Goal: Task Accomplishment & Management: Use online tool/utility

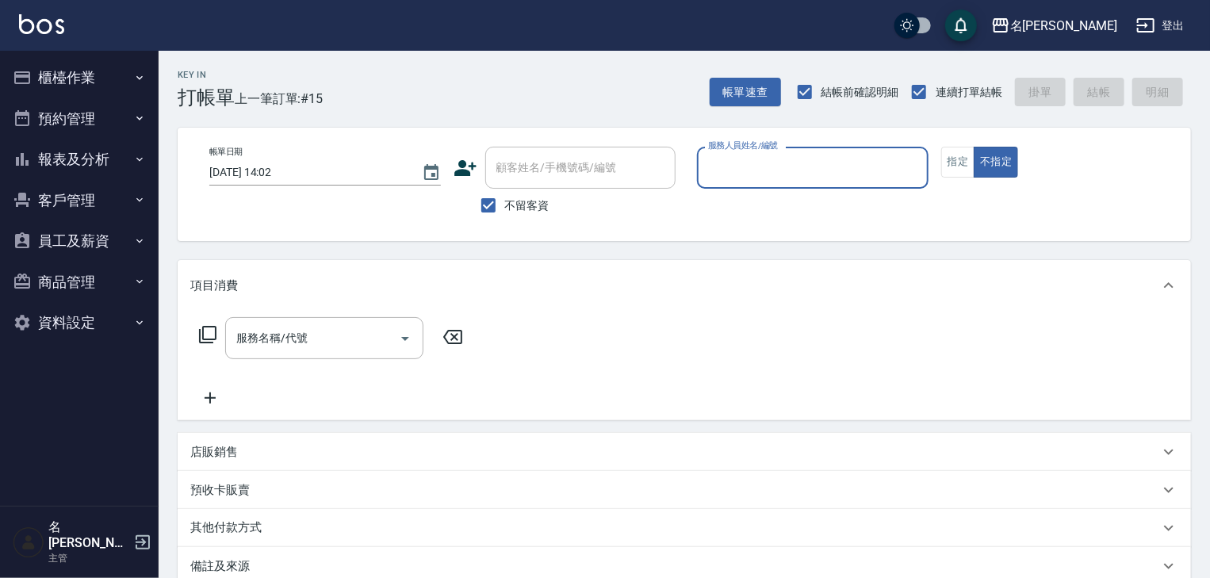
click at [794, 150] on div "服務人員姓名/編號" at bounding box center [812, 168] width 231 height 42
type input "ㄣ"
type input "皮皮-P"
type button "false"
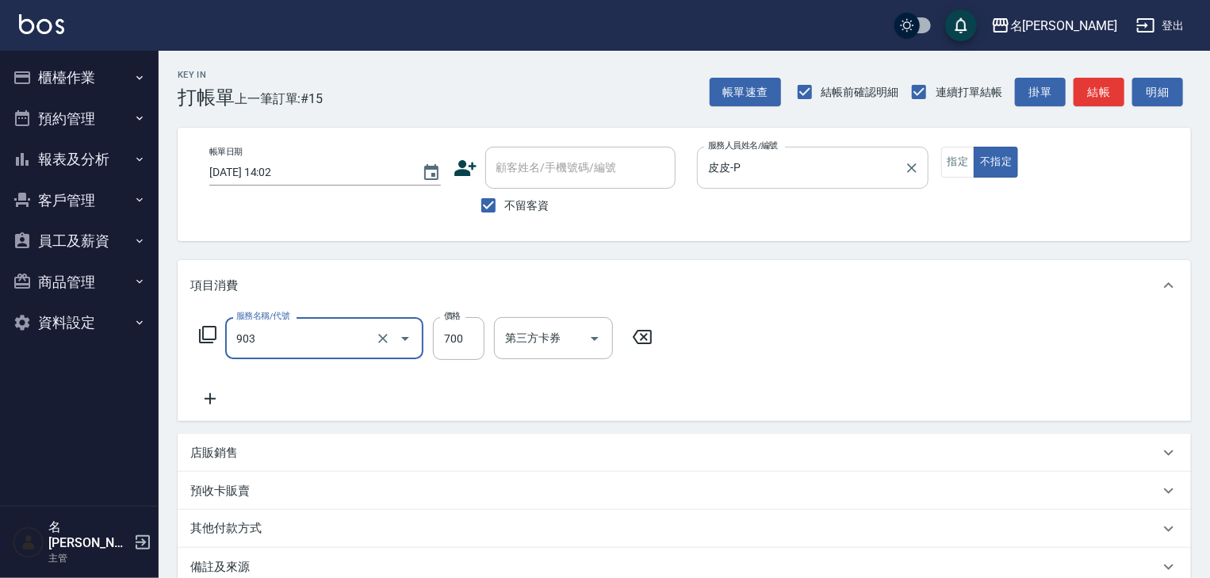
type input "修腳+手(903)"
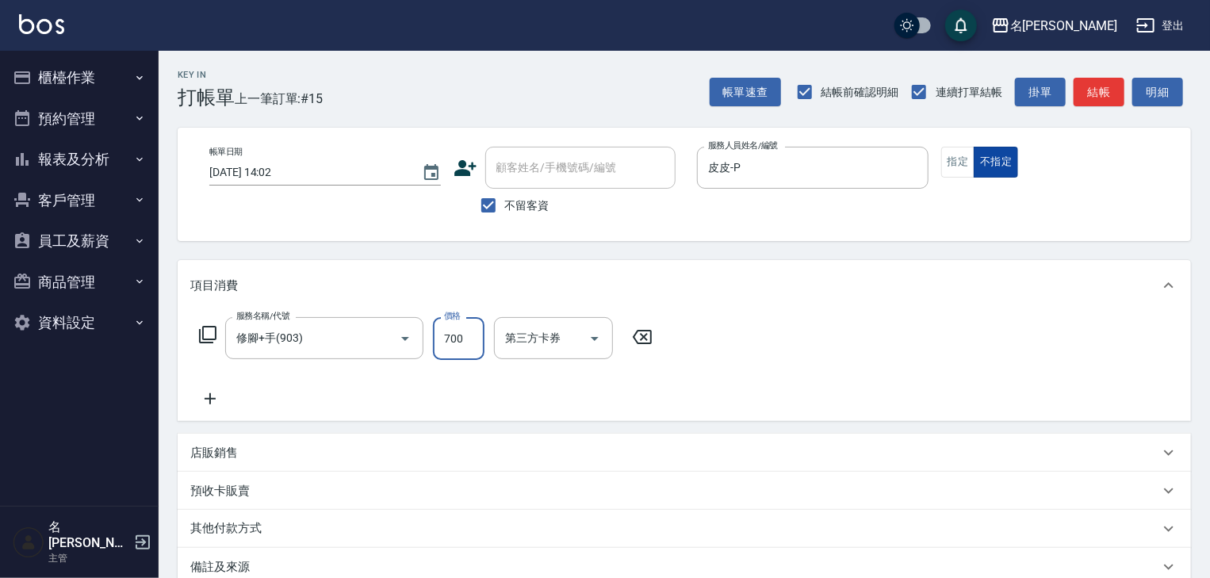
click at [965, 165] on button "指定" at bounding box center [958, 162] width 34 height 31
click at [1114, 101] on div "帳單速查 結帳前確認明細 連續打單結帳 掛單 結帳 明細" at bounding box center [949, 91] width 481 height 33
click at [1113, 99] on button "結帳" at bounding box center [1098, 92] width 51 height 29
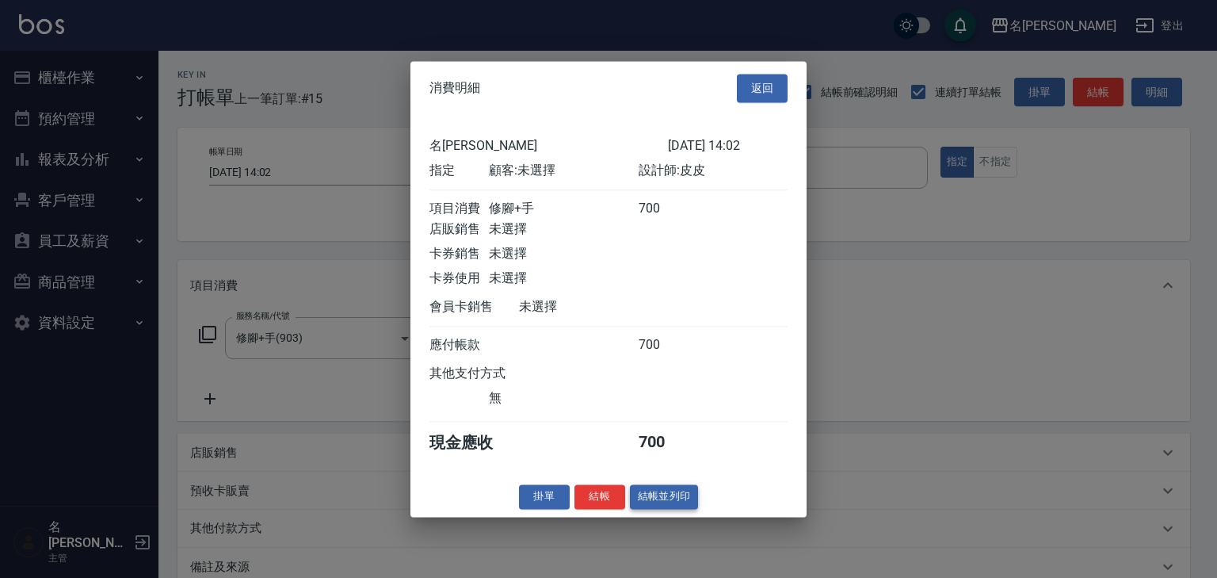
click at [671, 499] on button "結帳並列印" at bounding box center [664, 496] width 69 height 25
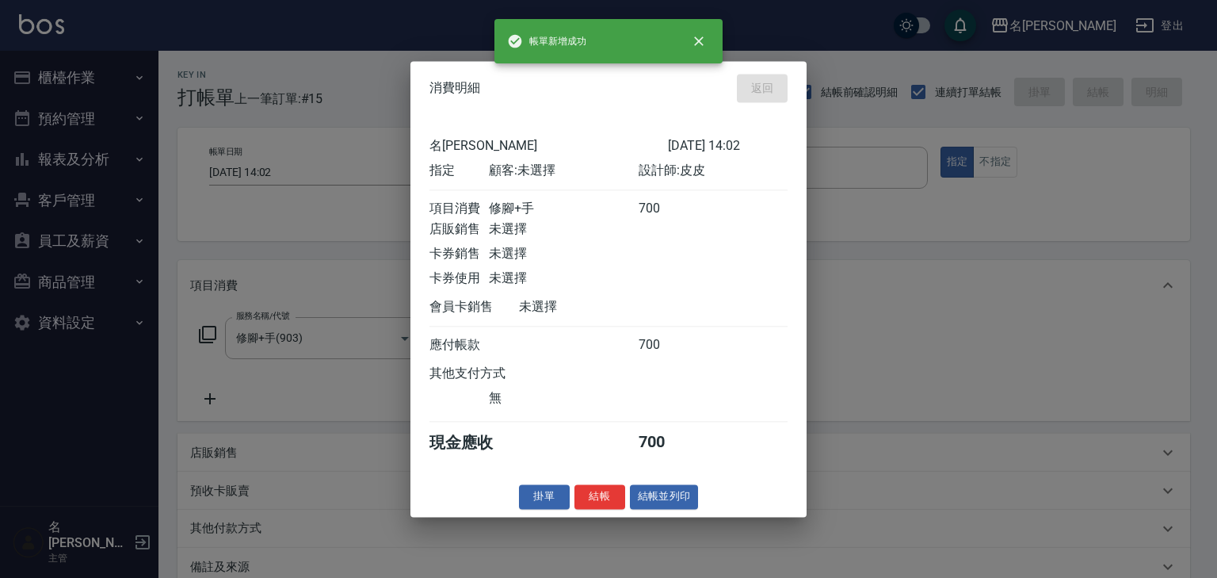
type input "[DATE] 14:48"
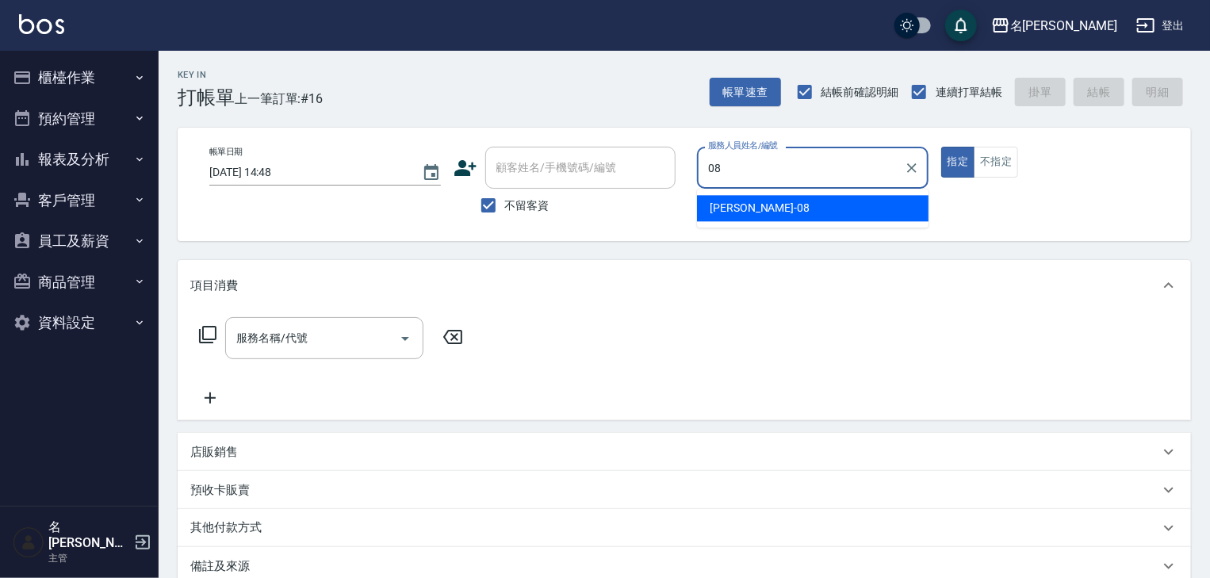
type input "[PERSON_NAME]-08"
type button "true"
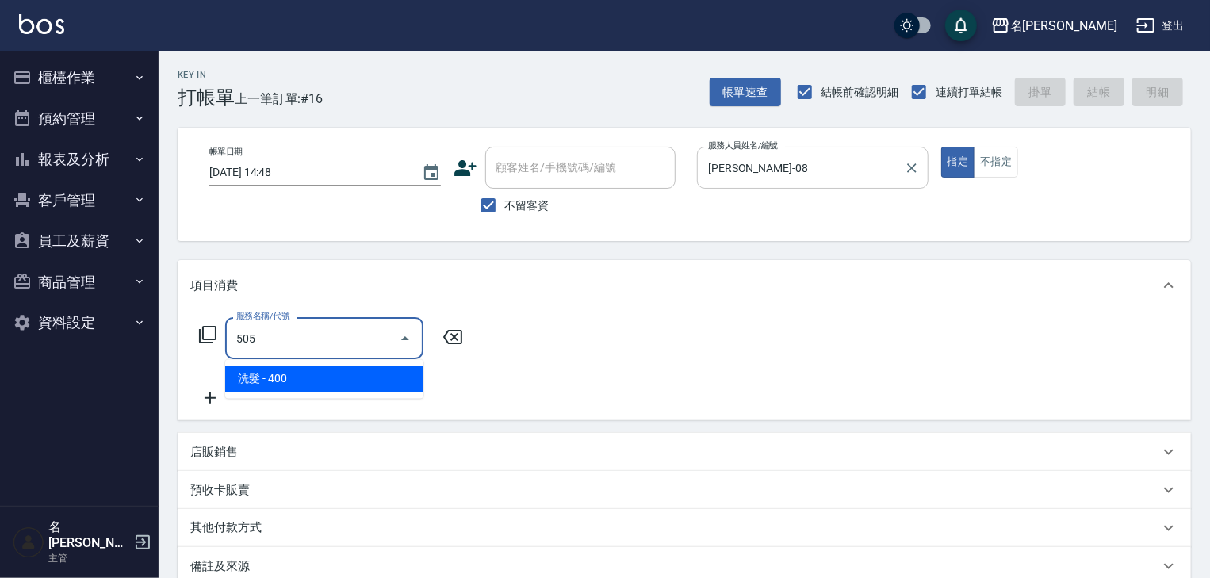
type input "洗髮(505)"
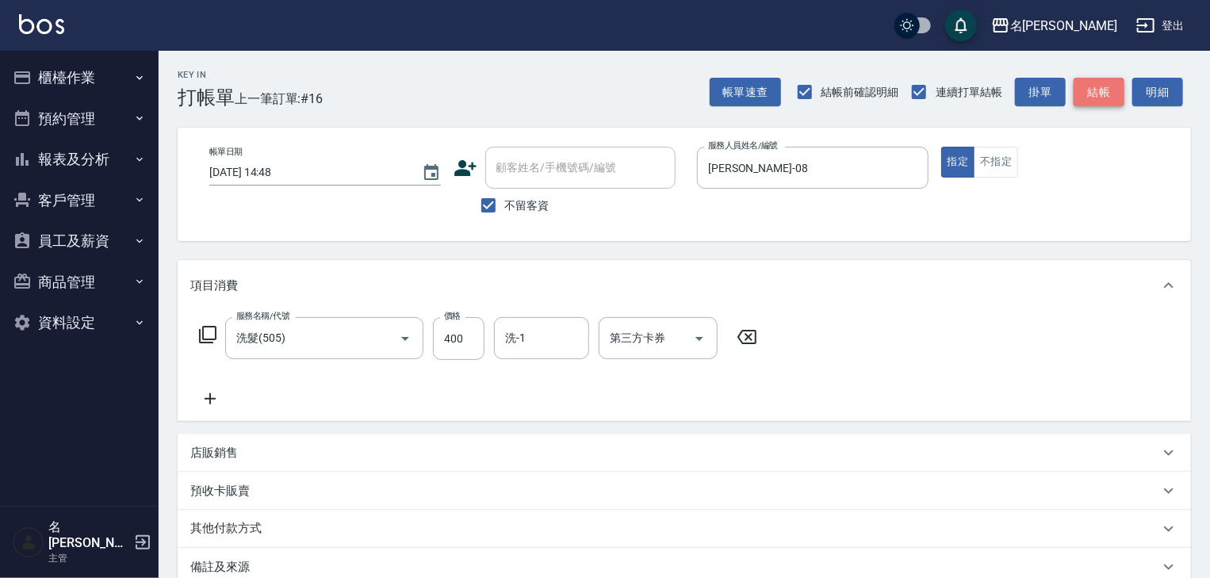
click at [1110, 92] on button "結帳" at bounding box center [1098, 92] width 51 height 29
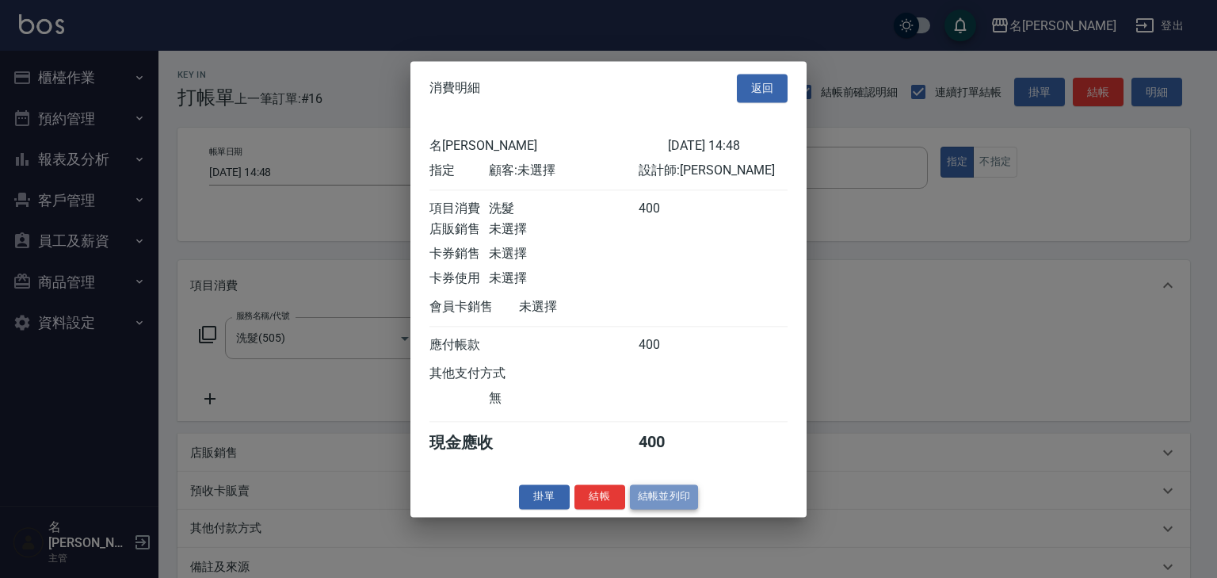
click at [683, 509] on button "結帳並列印" at bounding box center [664, 496] width 69 height 25
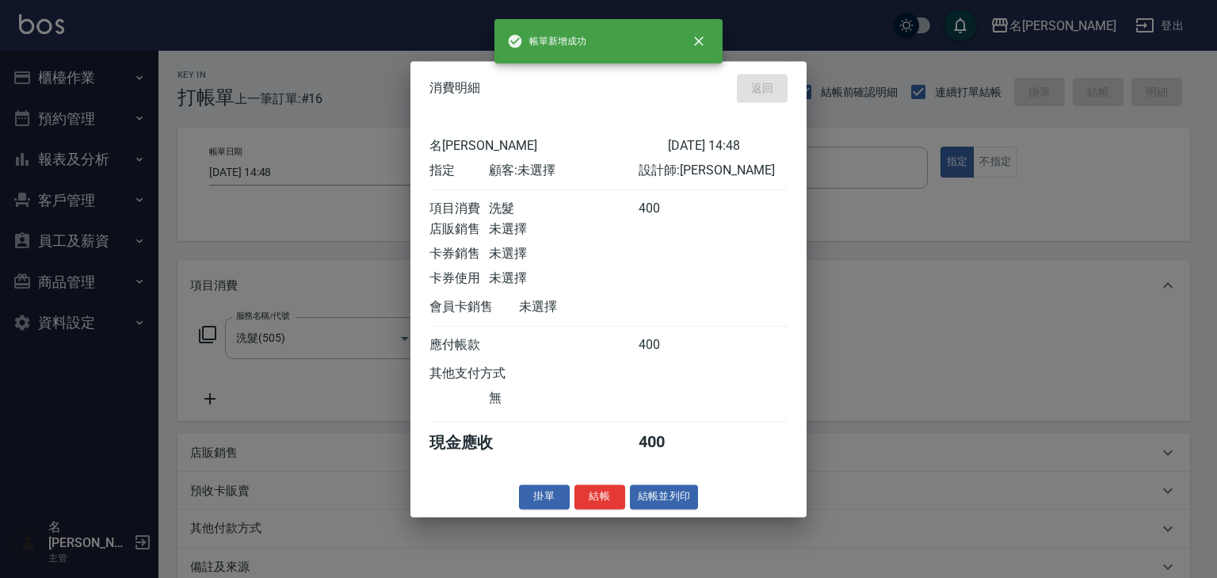
type input "[DATE] 15:04"
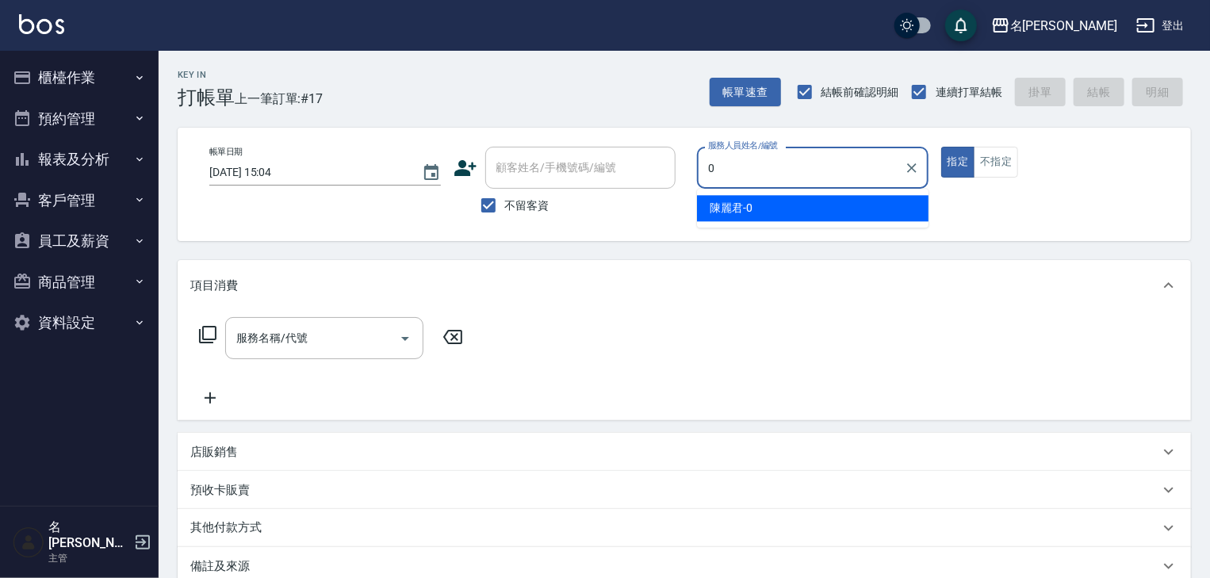
type input "[PERSON_NAME]-0"
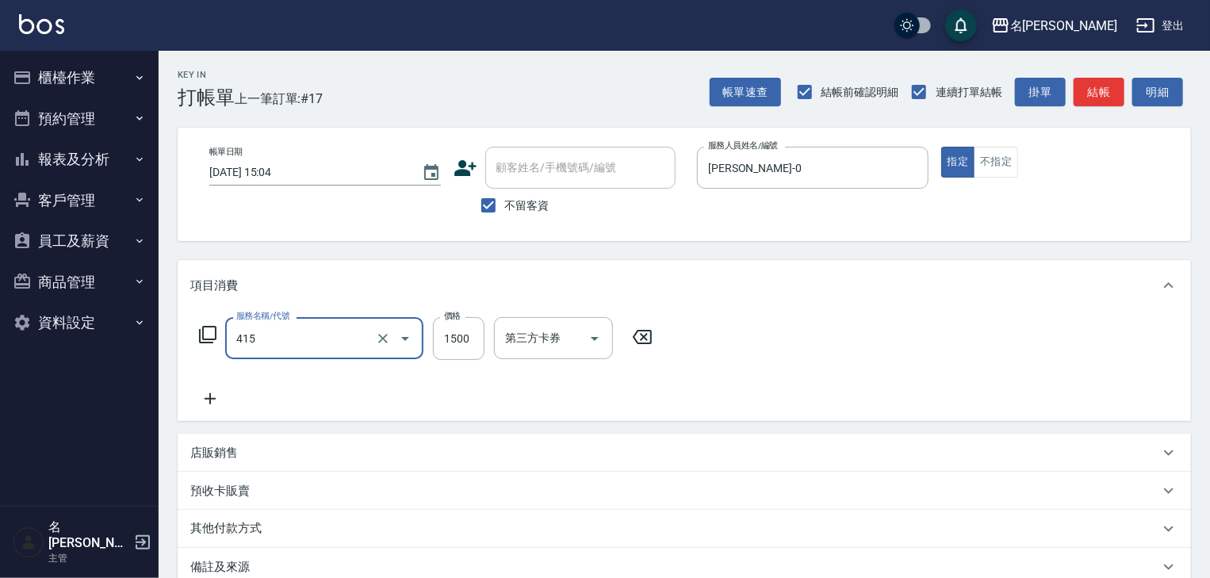
type input "染髮1500↑(415)"
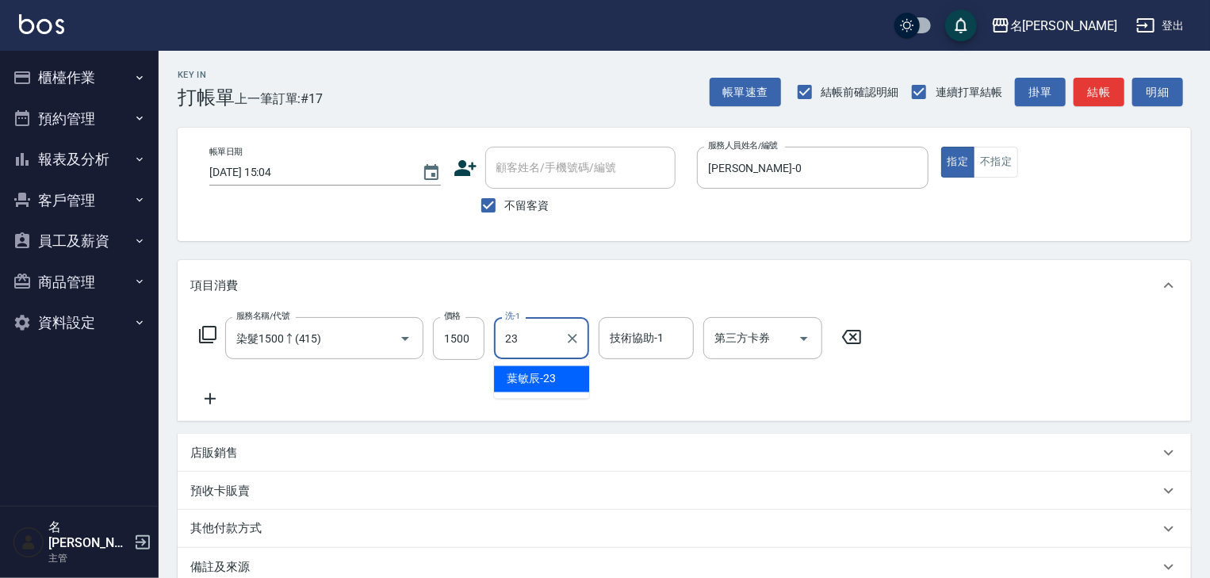
type input "[PERSON_NAME]-23"
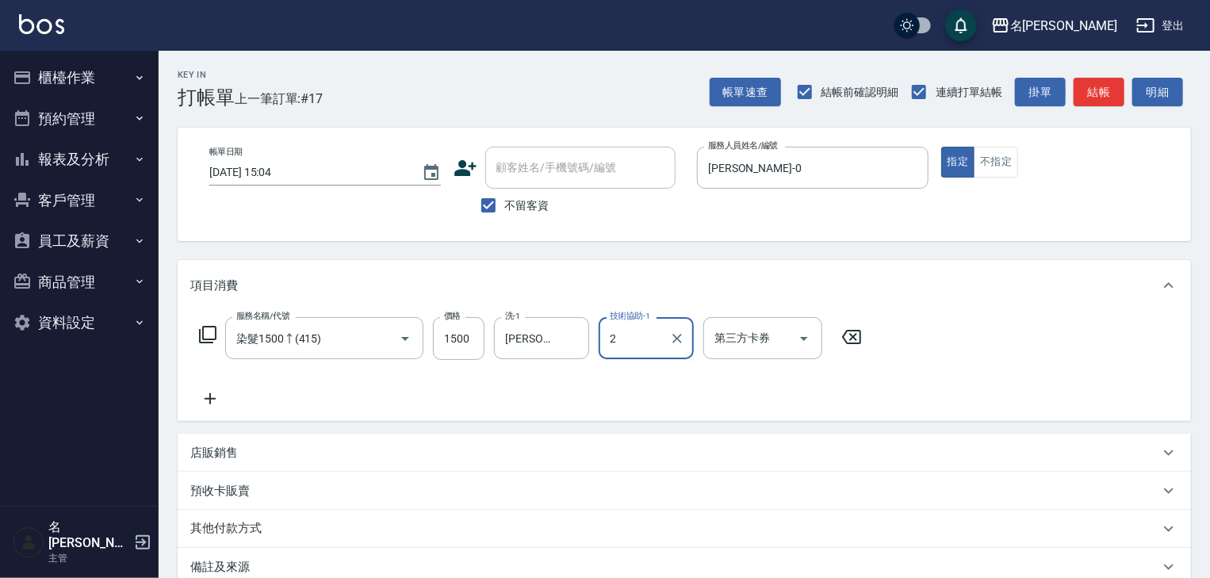
type input "2"
click at [599, 342] on div "技術協助-1" at bounding box center [645, 338] width 95 height 42
type input "[PERSON_NAME]-23"
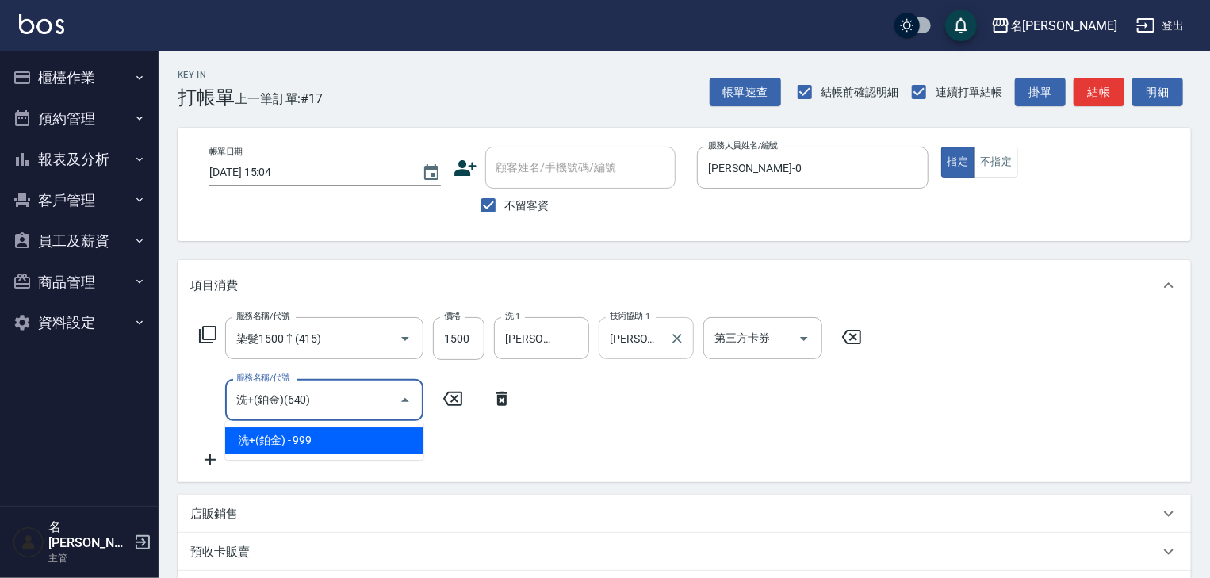
type input "洗+(鉑金)(640)"
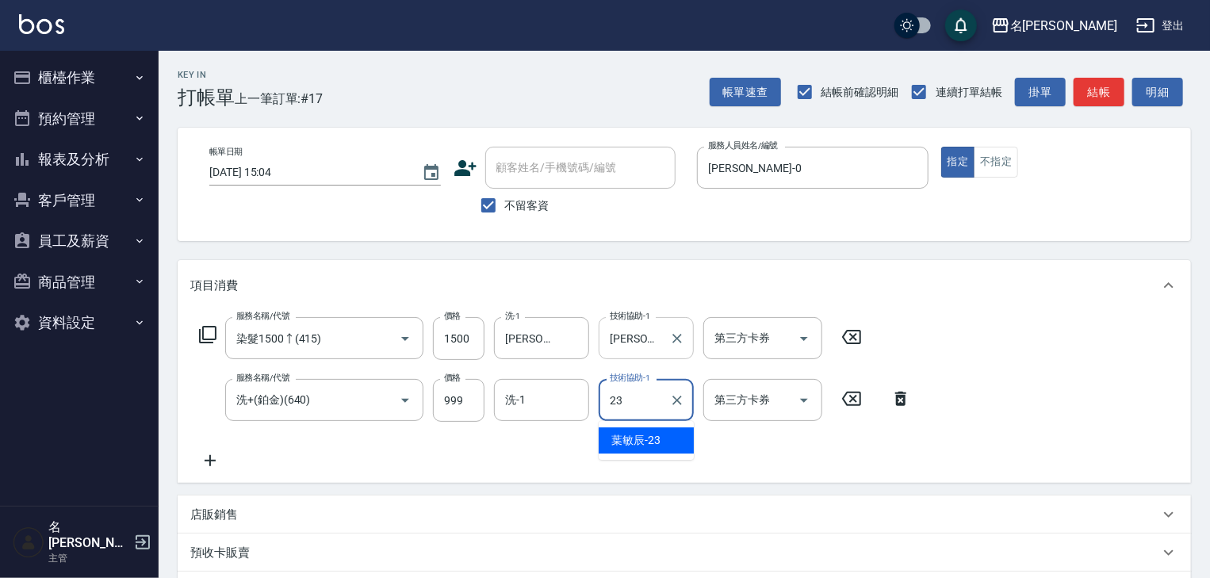
type input "[PERSON_NAME]-23"
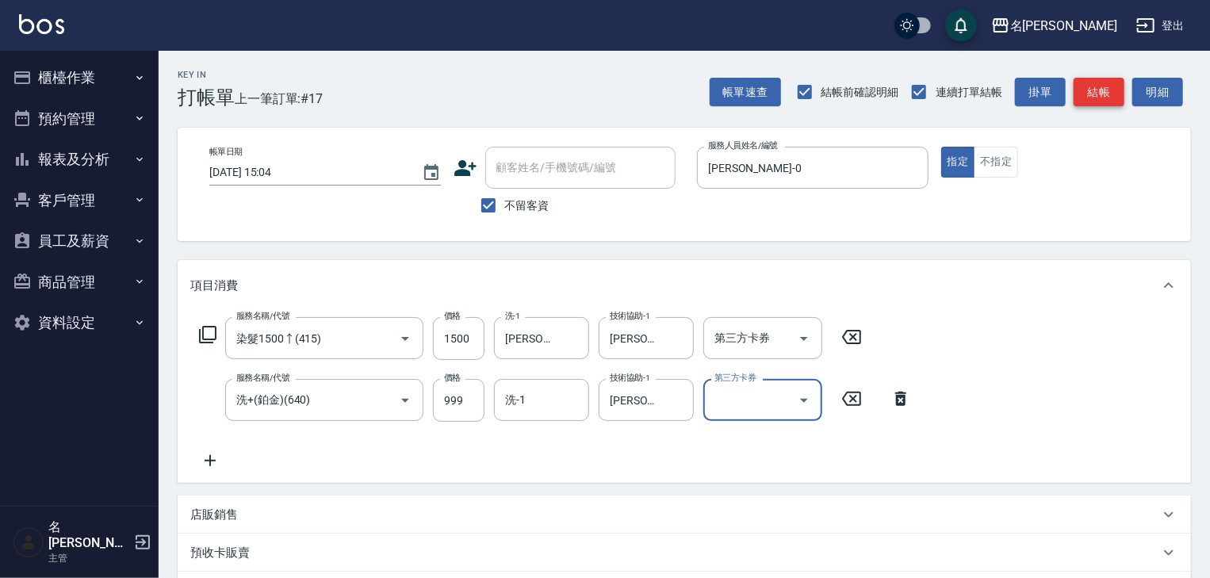
click at [1104, 93] on button "結帳" at bounding box center [1098, 92] width 51 height 29
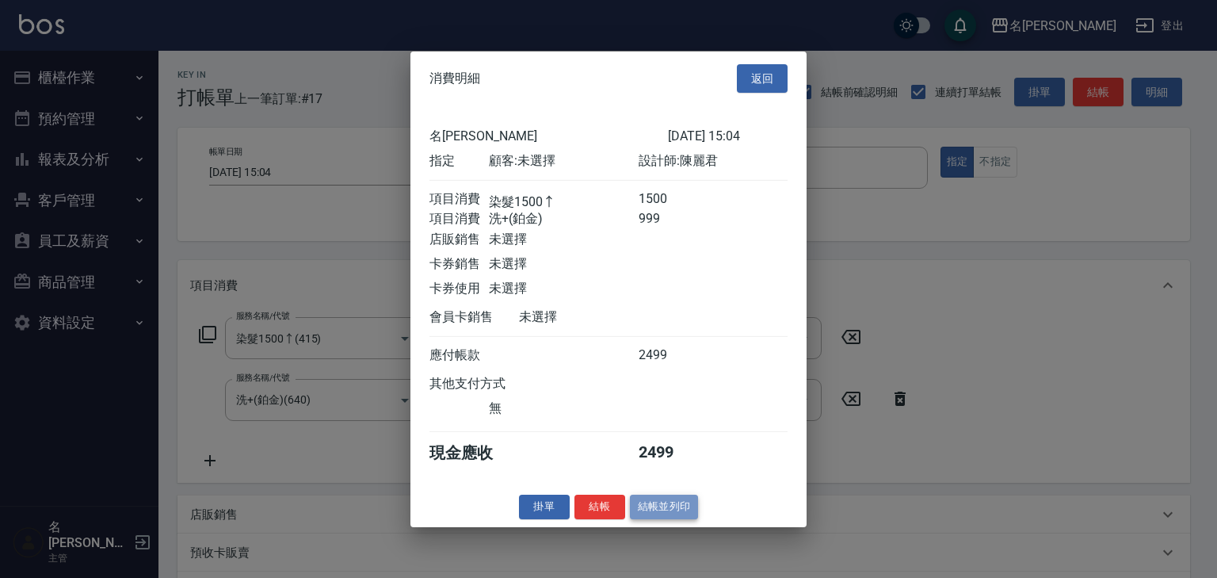
click at [677, 517] on button "結帳並列印" at bounding box center [664, 507] width 69 height 25
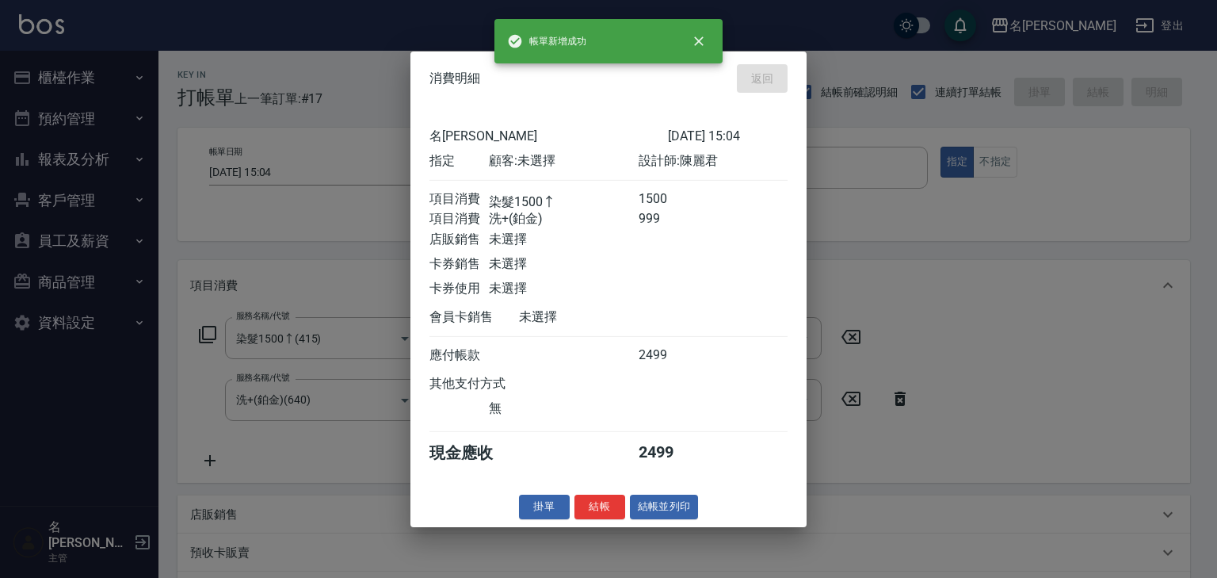
type input "[DATE] 15:28"
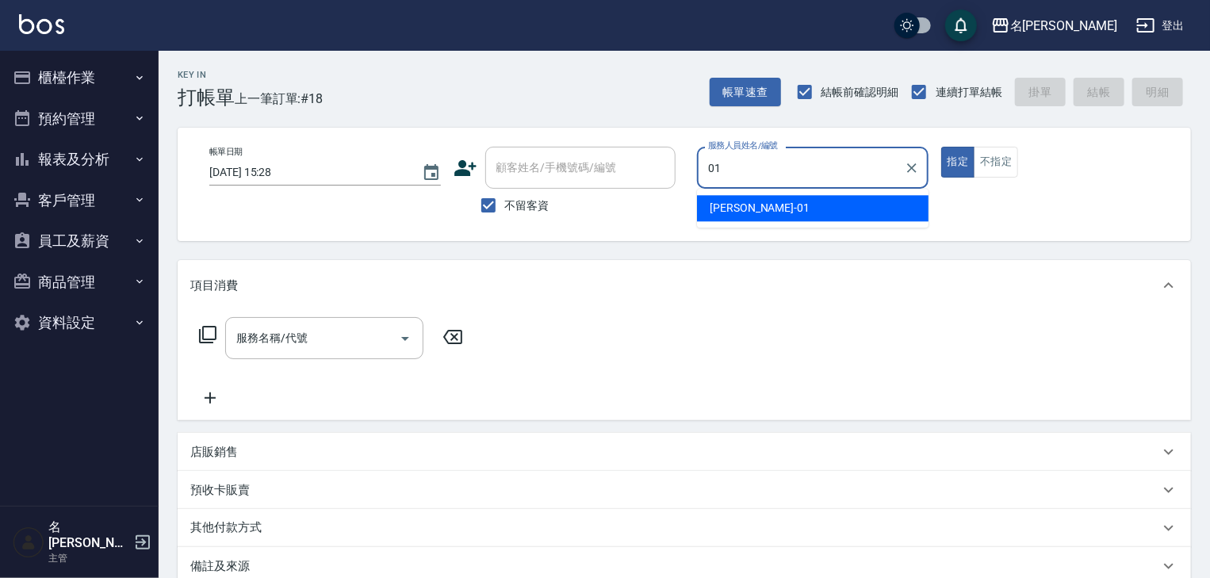
type input "[PERSON_NAME]-01"
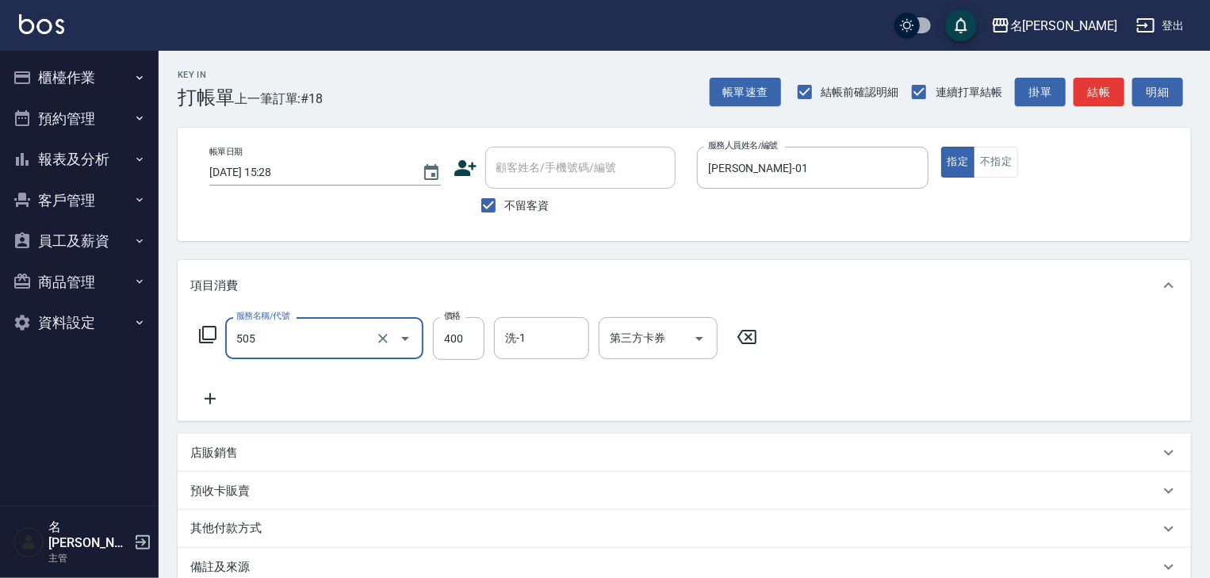
type input "洗髮(505)"
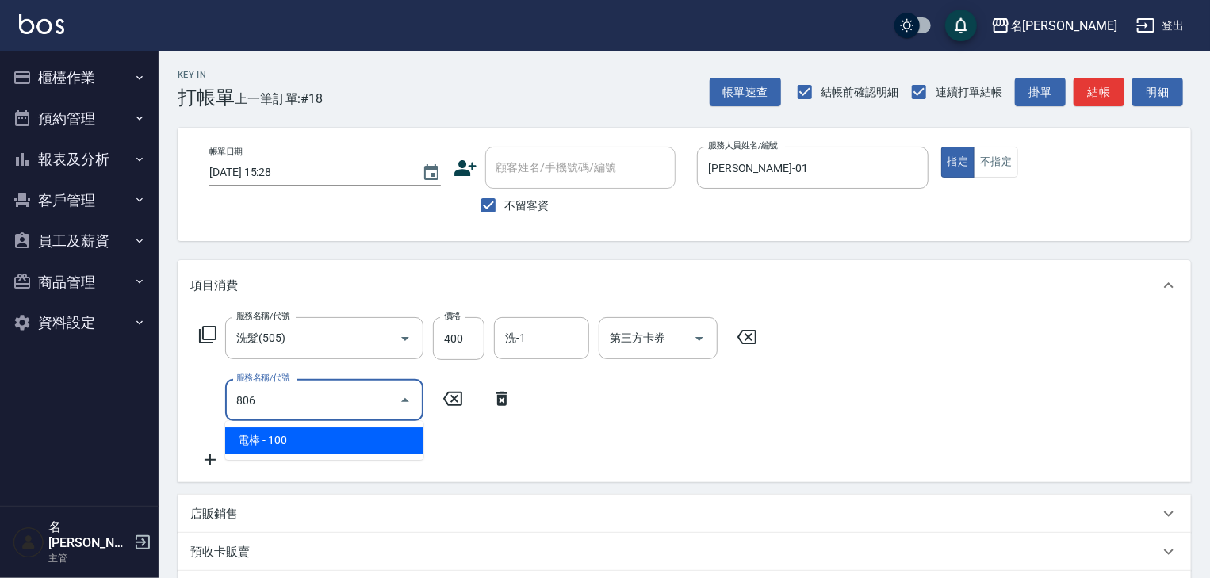
type input "電棒(806)"
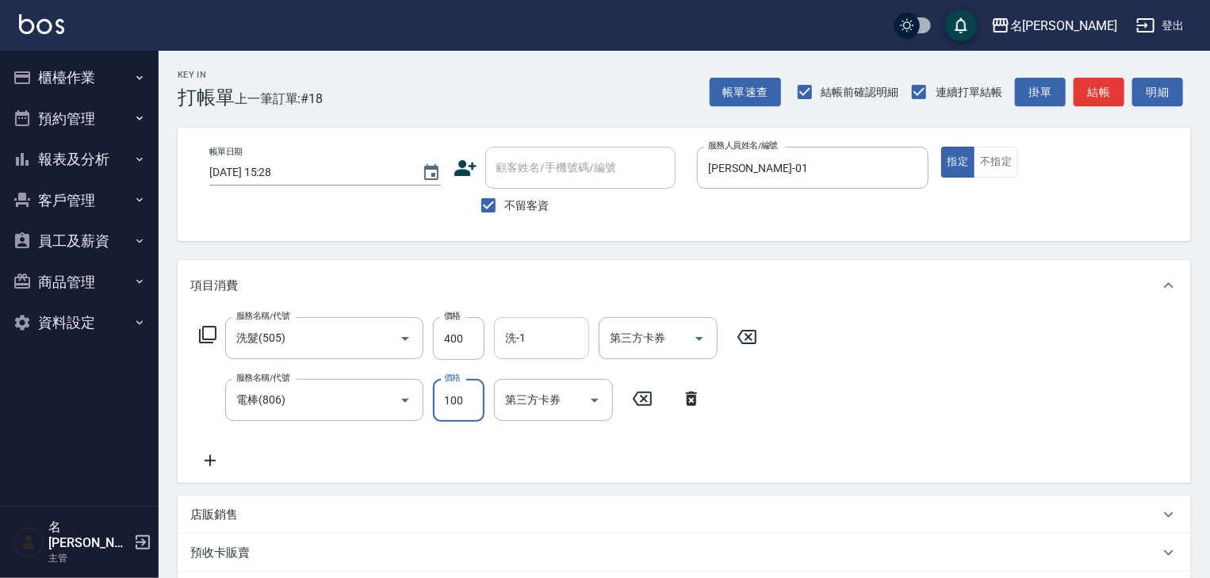
click at [523, 344] on input "洗-1" at bounding box center [541, 338] width 81 height 28
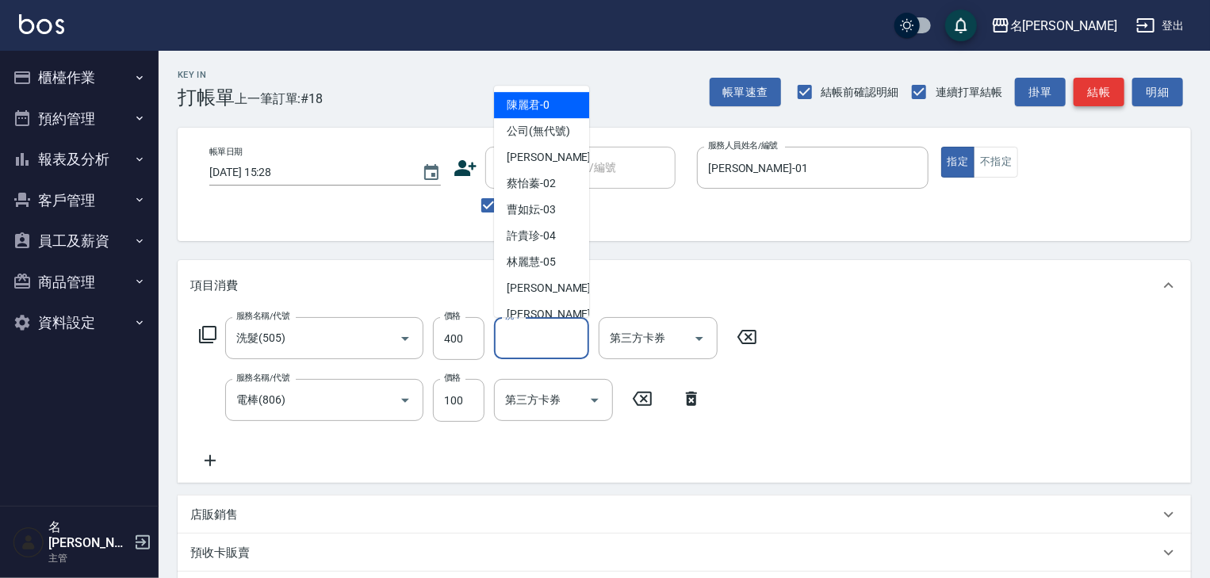
click at [1104, 101] on button "結帳" at bounding box center [1098, 92] width 51 height 29
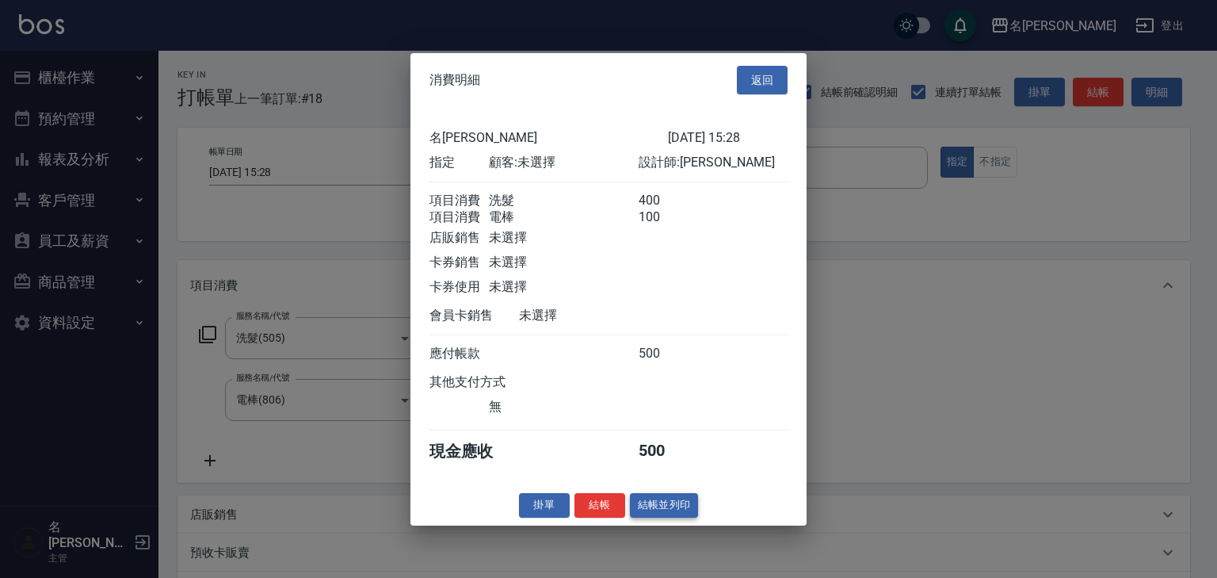
click at [667, 510] on button "結帳並列印" at bounding box center [664, 505] width 69 height 25
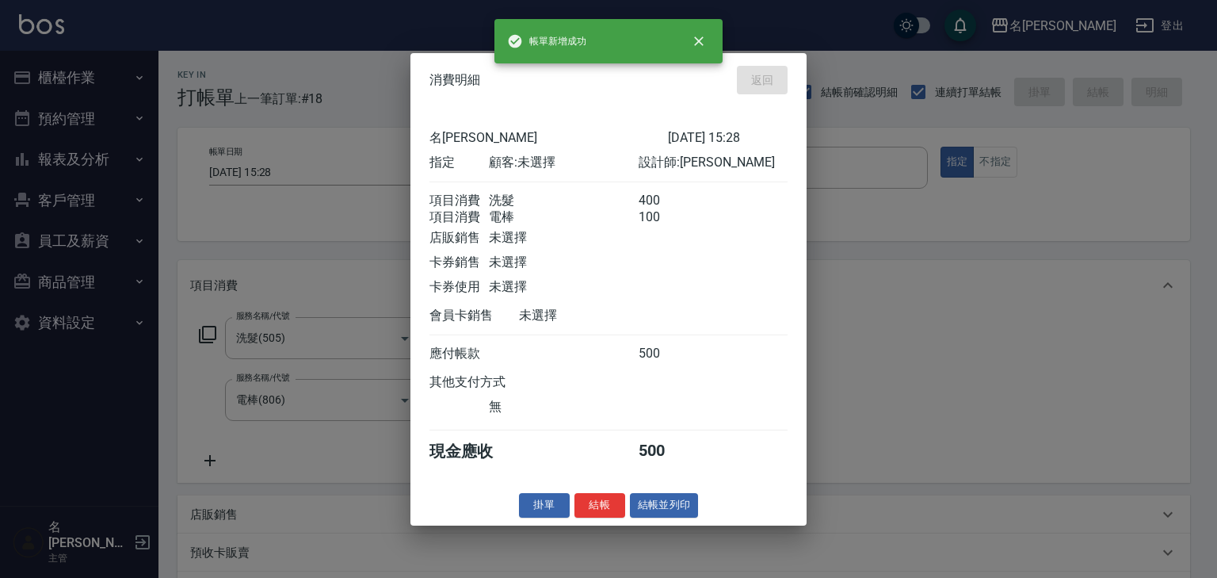
type input "[DATE] 15:36"
